Goal: Task Accomplishment & Management: Use online tool/utility

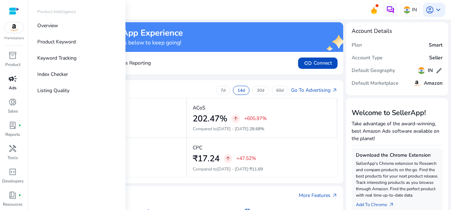
click at [11, 82] on span "campaign" at bounding box center [12, 78] width 8 height 8
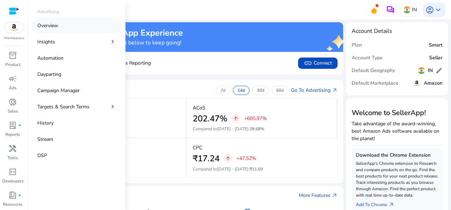
click at [48, 24] on p "Overview" at bounding box center [47, 25] width 21 height 7
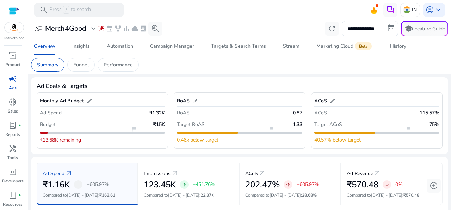
click at [281, 70] on mat-card "Summary Funnel Performance" at bounding box center [239, 64] width 428 height 19
click at [125, 48] on div "Automation" at bounding box center [120, 46] width 26 height 5
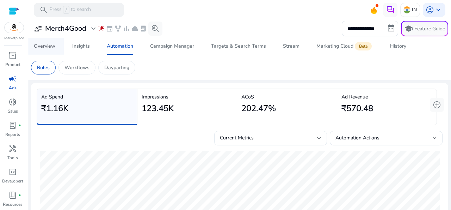
click at [44, 47] on div "Overview" at bounding box center [44, 46] width 21 height 5
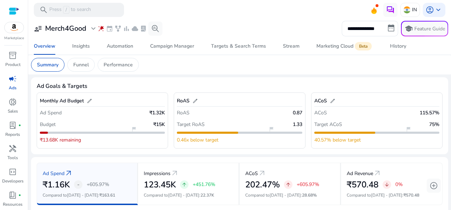
click at [217, 12] on mat-toolbar "search Press / to search IN account_circle keyboard_arrow_down" at bounding box center [239, 9] width 423 height 19
